Goal: Navigation & Orientation: Find specific page/section

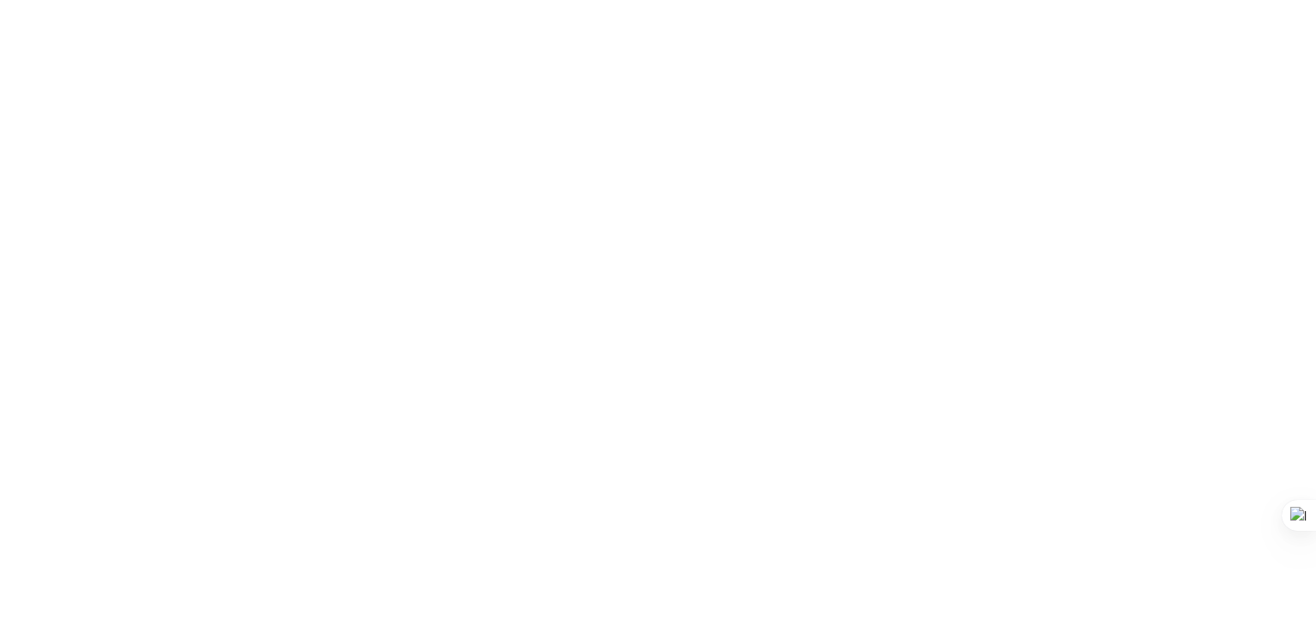
drag, startPoint x: 1314, startPoint y: 319, endPoint x: 1315, endPoint y: 135, distance: 184.2
click at [1315, 133] on div at bounding box center [1315, 312] width 1 height 625
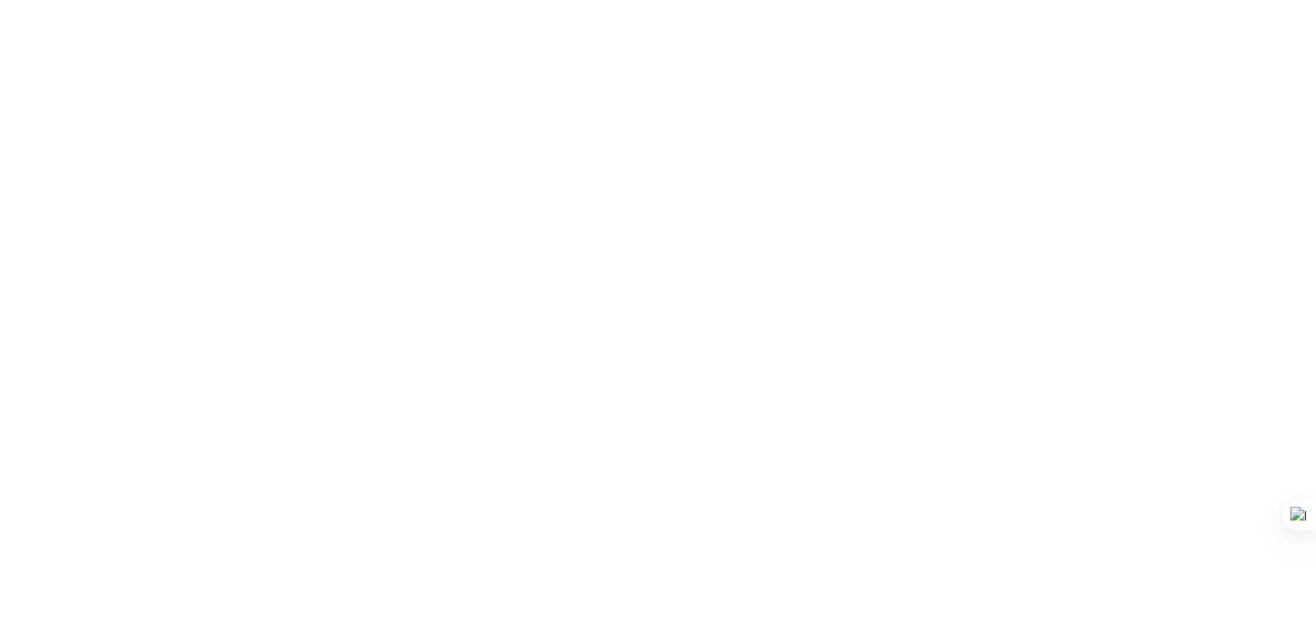
drag, startPoint x: 1315, startPoint y: 159, endPoint x: 1314, endPoint y: 189, distance: 30.9
click at [1315, 189] on div at bounding box center [1315, 312] width 1 height 625
